Goal: Transaction & Acquisition: Purchase product/service

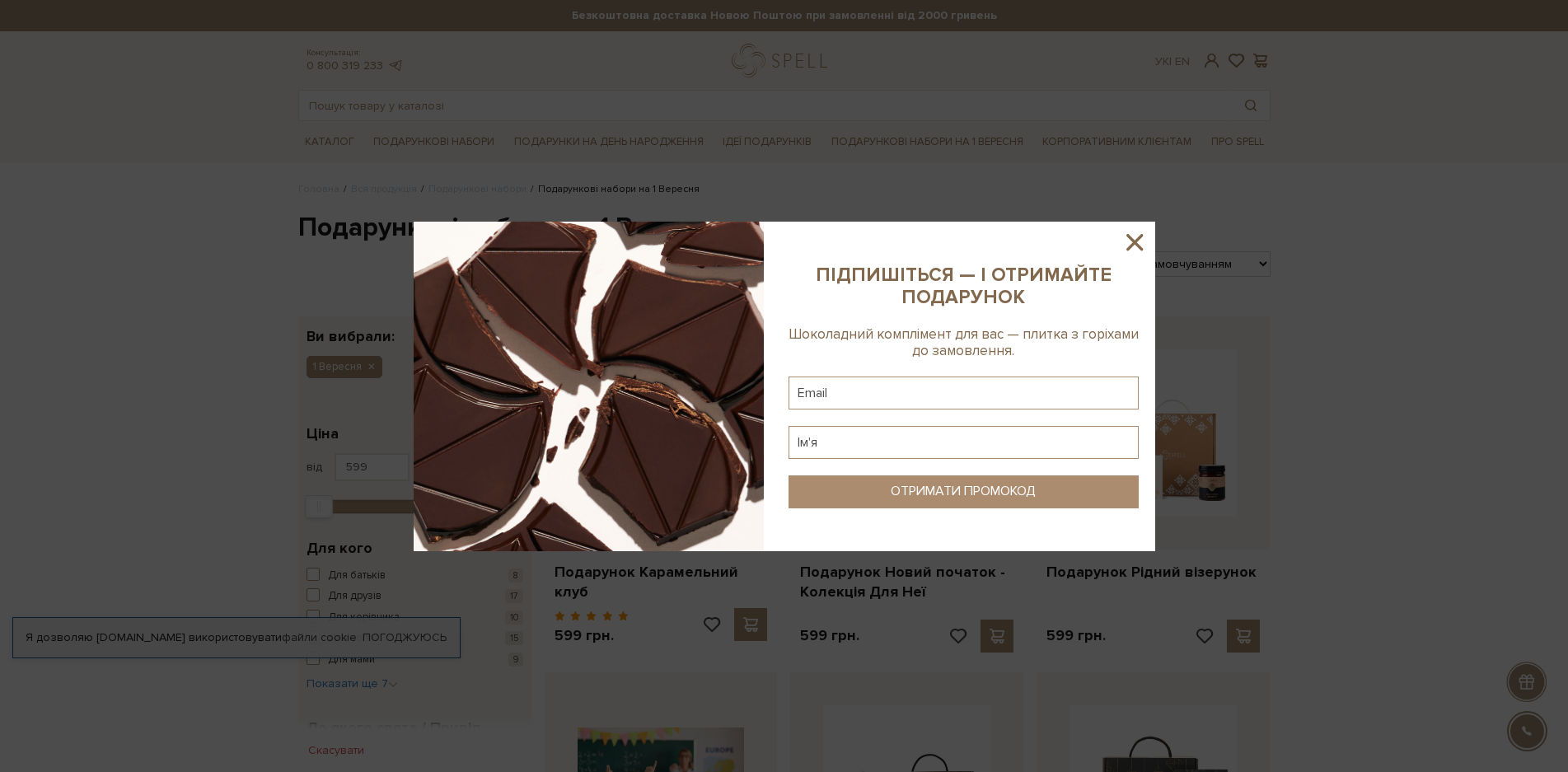
click at [1138, 240] on icon at bounding box center [1135, 242] width 28 height 28
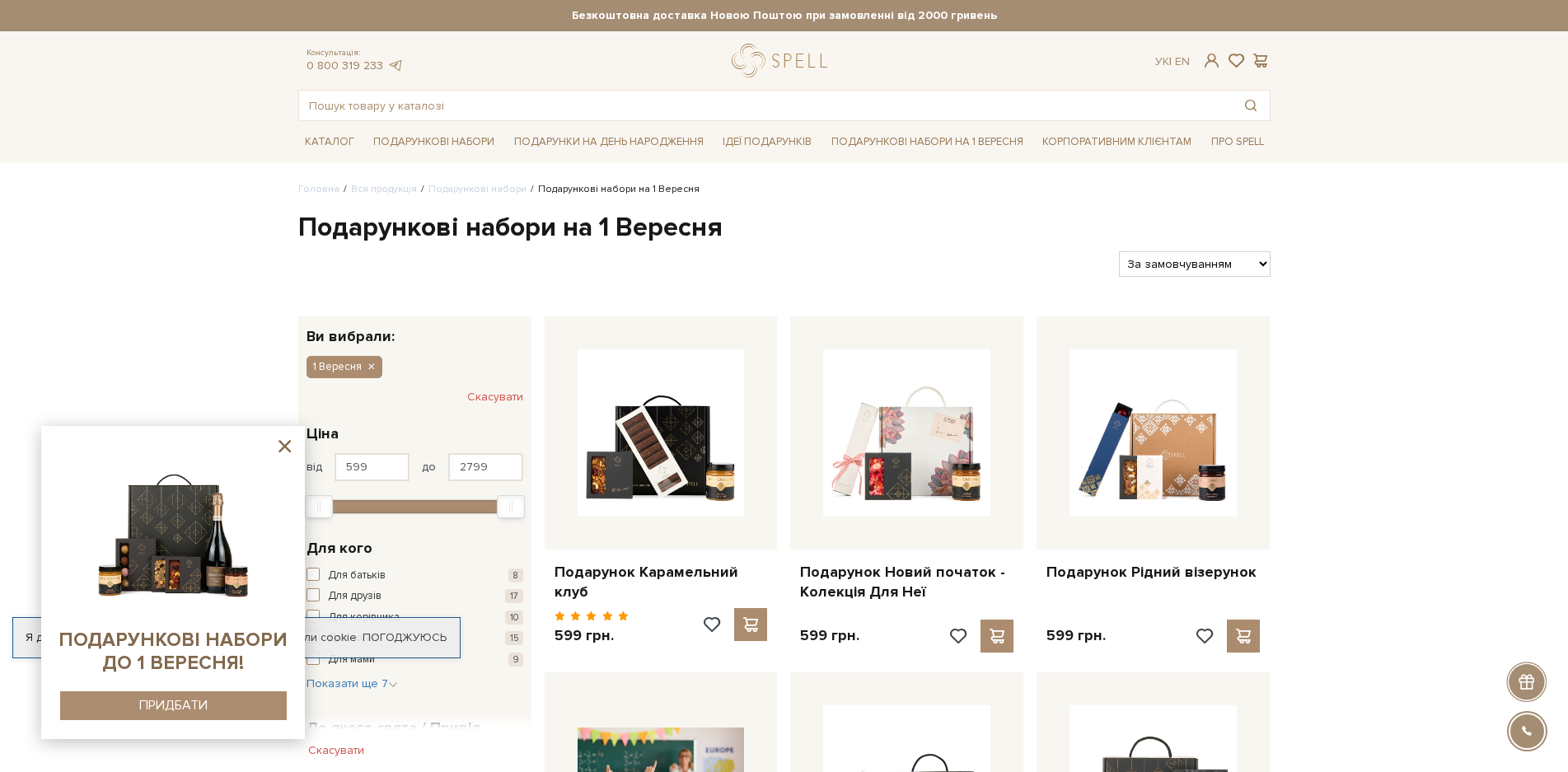
click at [283, 443] on icon at bounding box center [285, 446] width 21 height 21
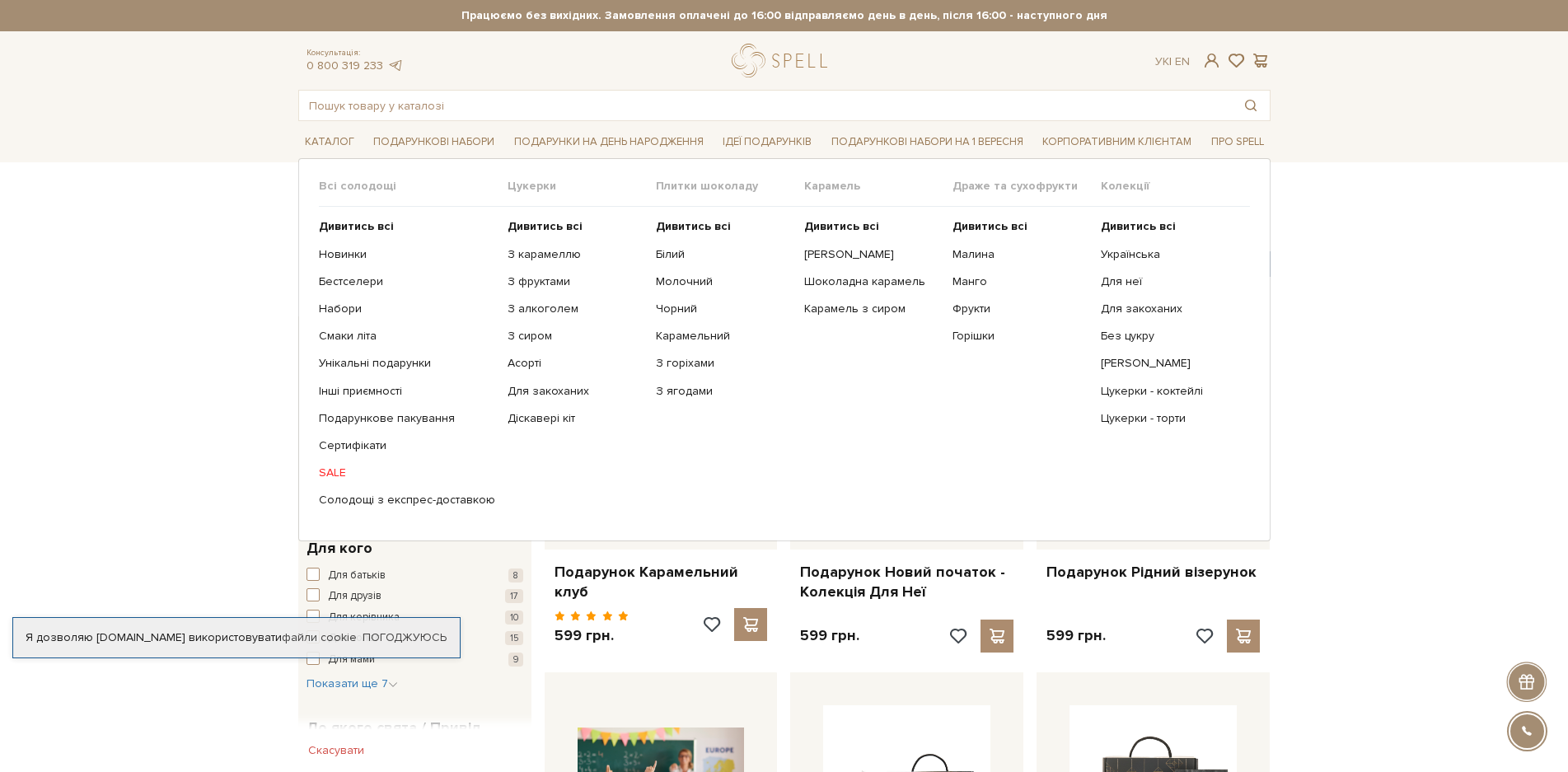
click at [326, 473] on link "SALE" at bounding box center [407, 472] width 176 height 15
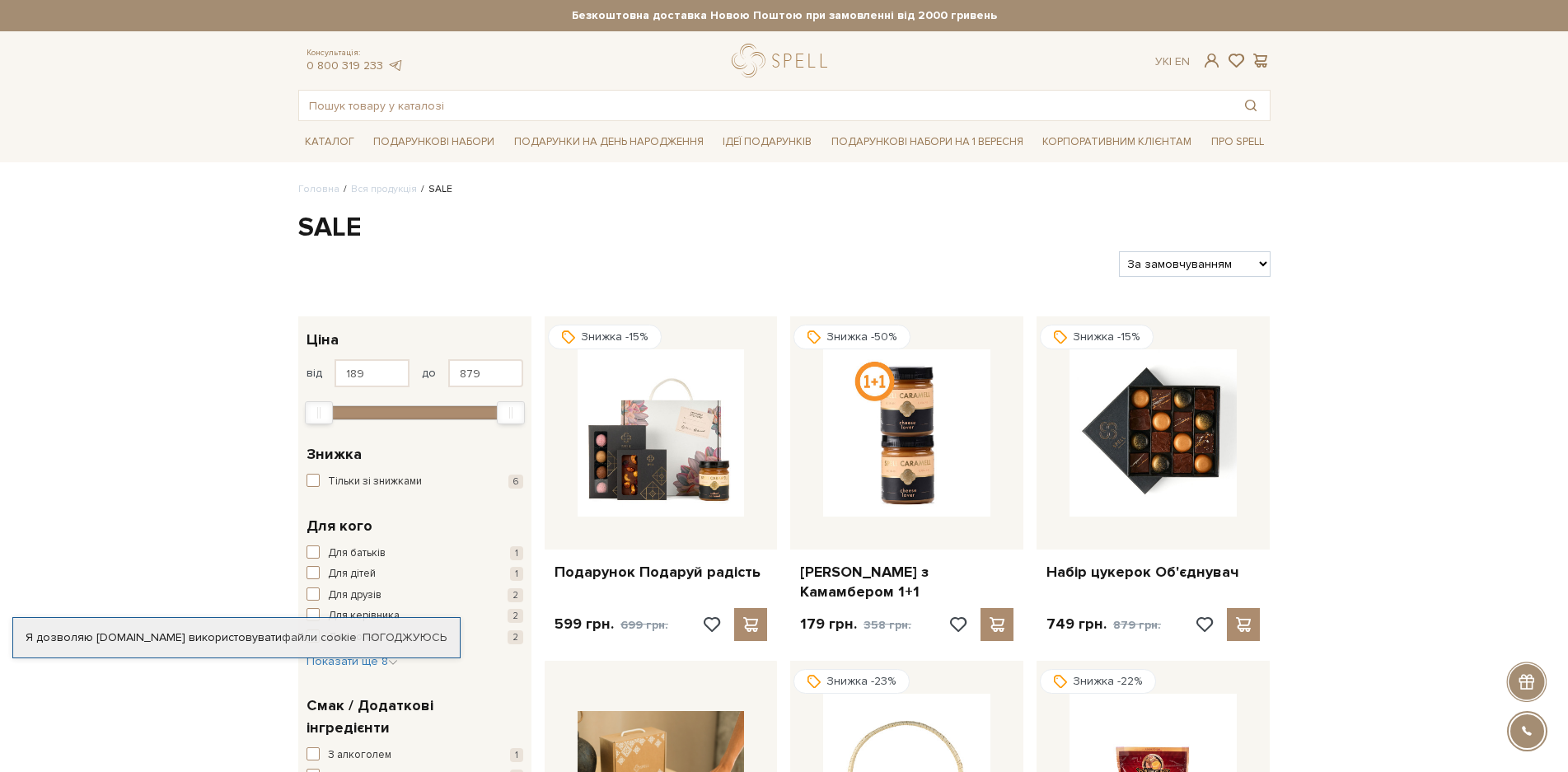
click at [1250, 260] on select "За замовчуванням За Ціною (зростання) За Ціною (зменшення) Новинки За популярні…" at bounding box center [1194, 264] width 151 height 25
select select "https://spellchocolate.com/our-productions/sale/?sort=p.price&order=ASC"
click at [1119, 252] on select "За замовчуванням За Ціною (зростання) За Ціною (зменшення) Новинки За популярні…" at bounding box center [1194, 264] width 151 height 25
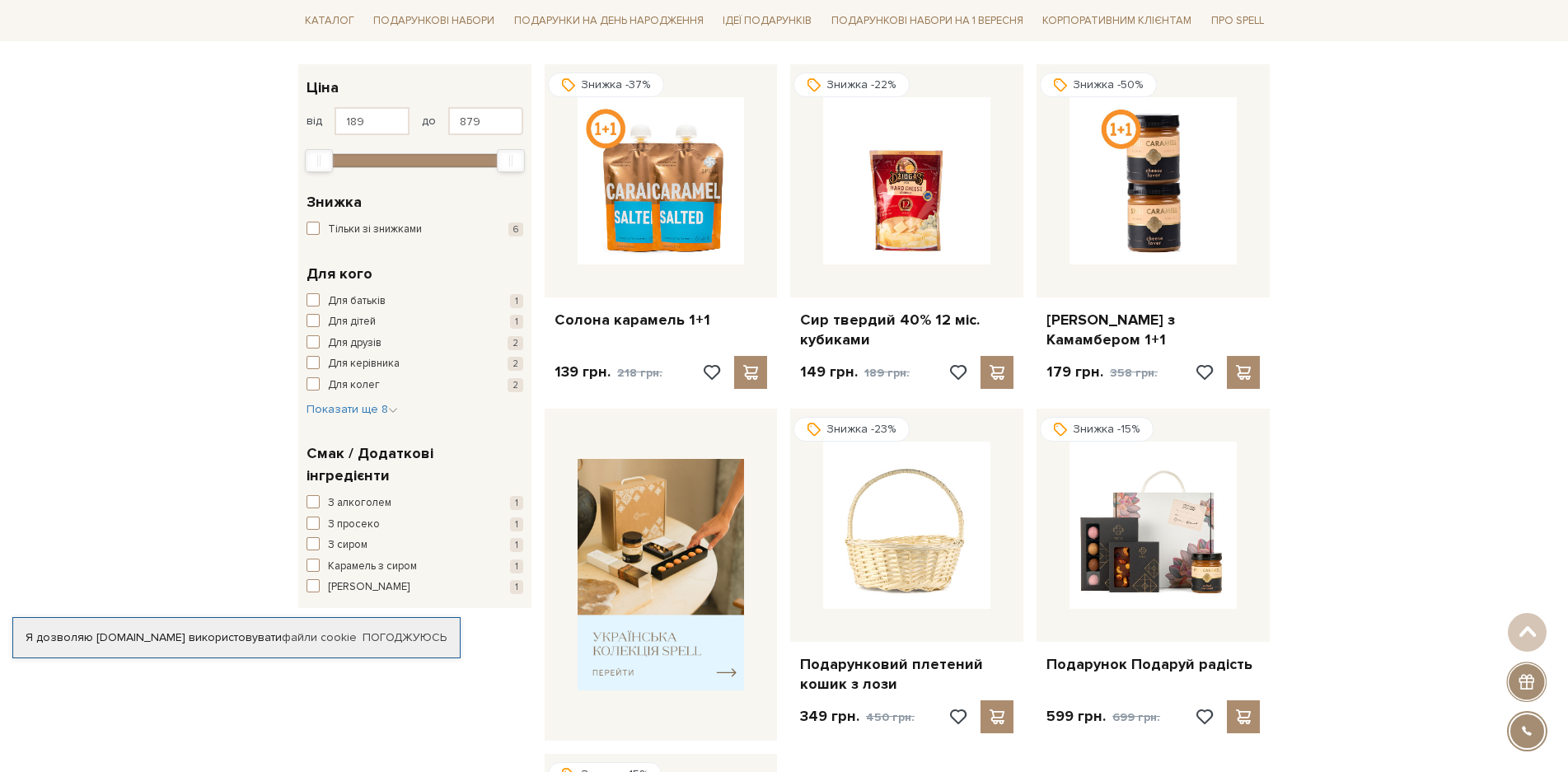
scroll to position [247, 0]
